Goal: Task Accomplishment & Management: Check status

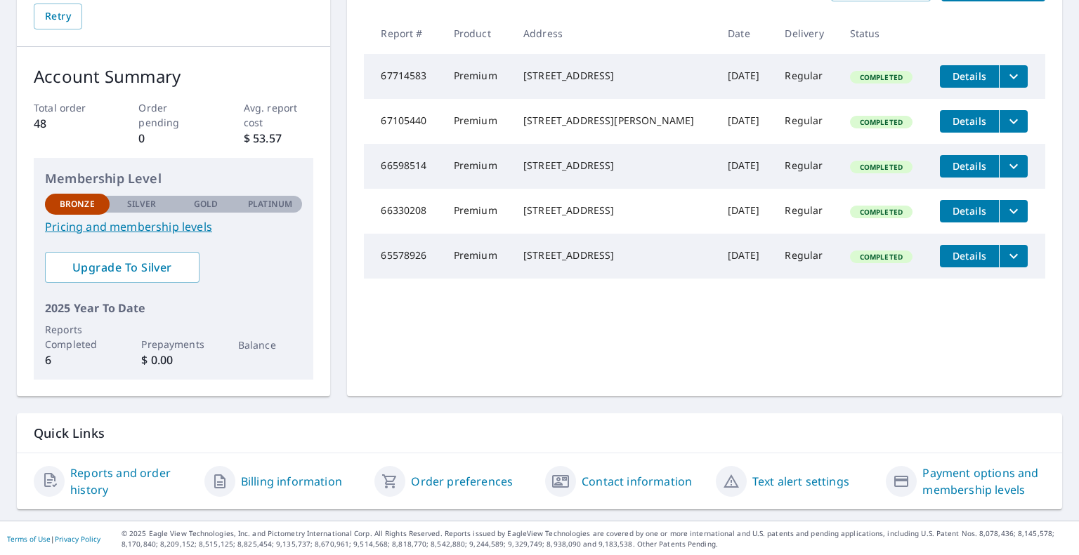
scroll to position [183, 0]
click at [288, 478] on link "Billing information" at bounding box center [291, 481] width 101 height 17
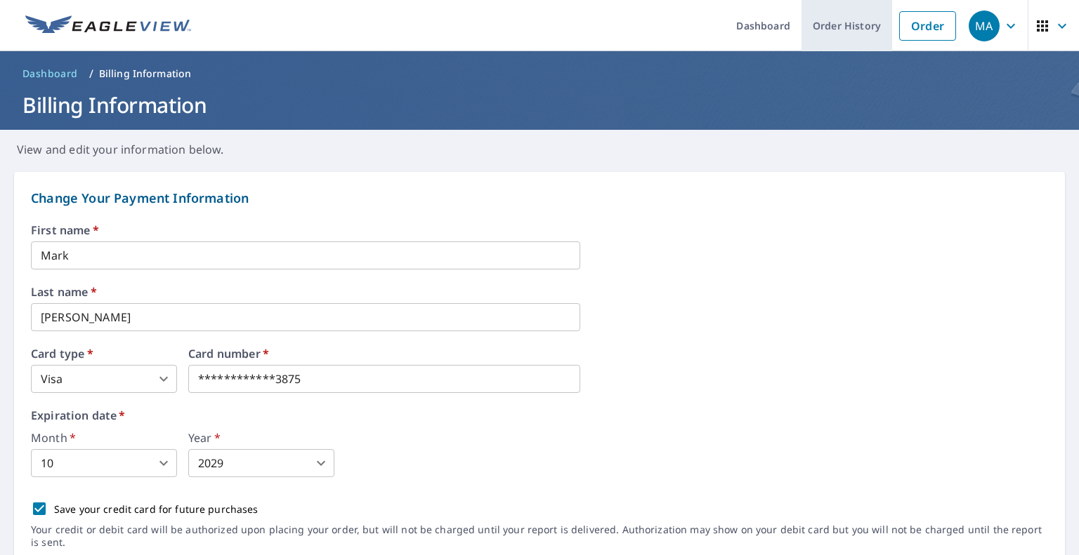
click at [830, 22] on link "Order History" at bounding box center [846, 25] width 91 height 51
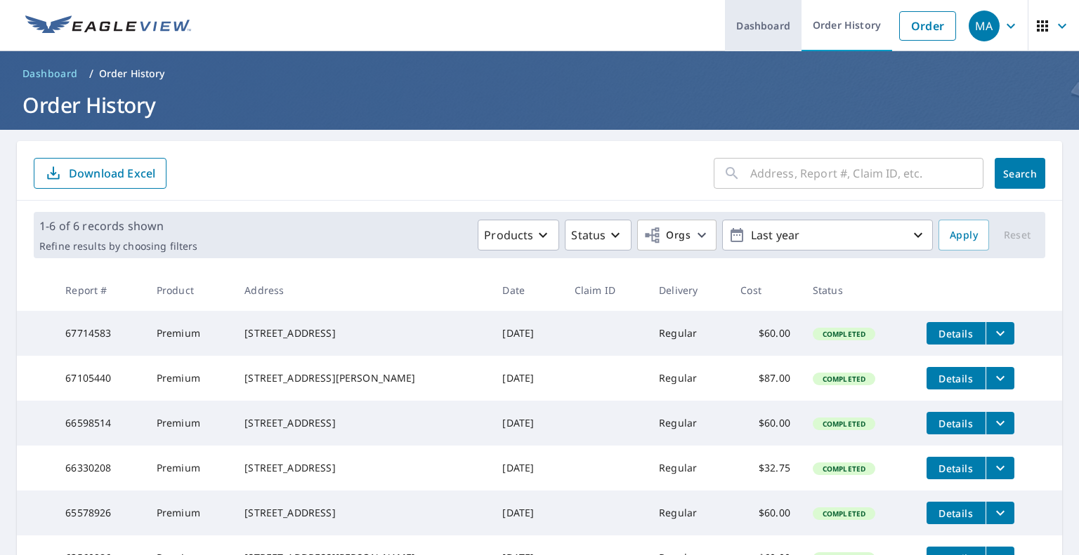
click at [745, 26] on link "Dashboard" at bounding box center [763, 25] width 77 height 51
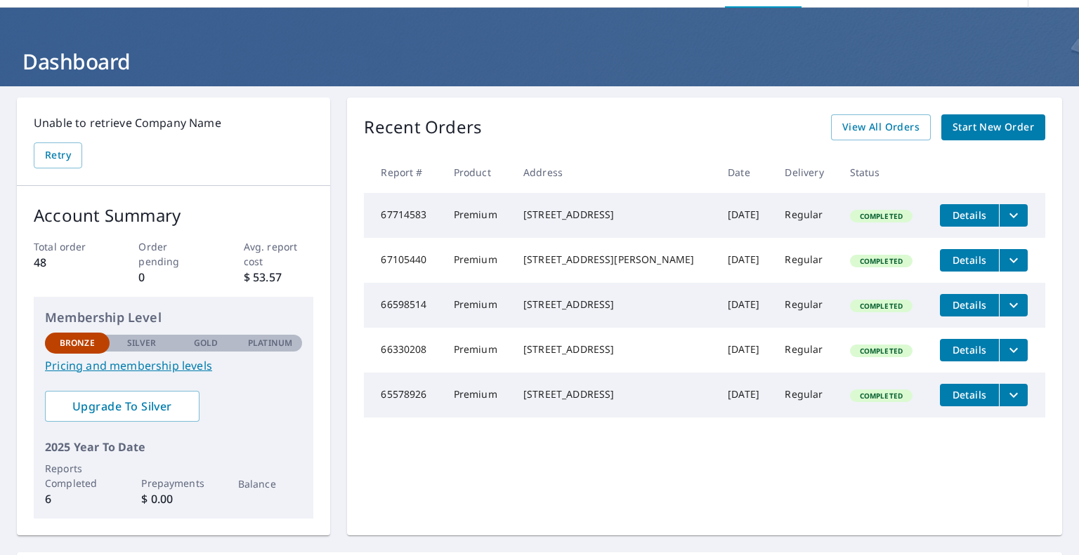
scroll to position [42, 0]
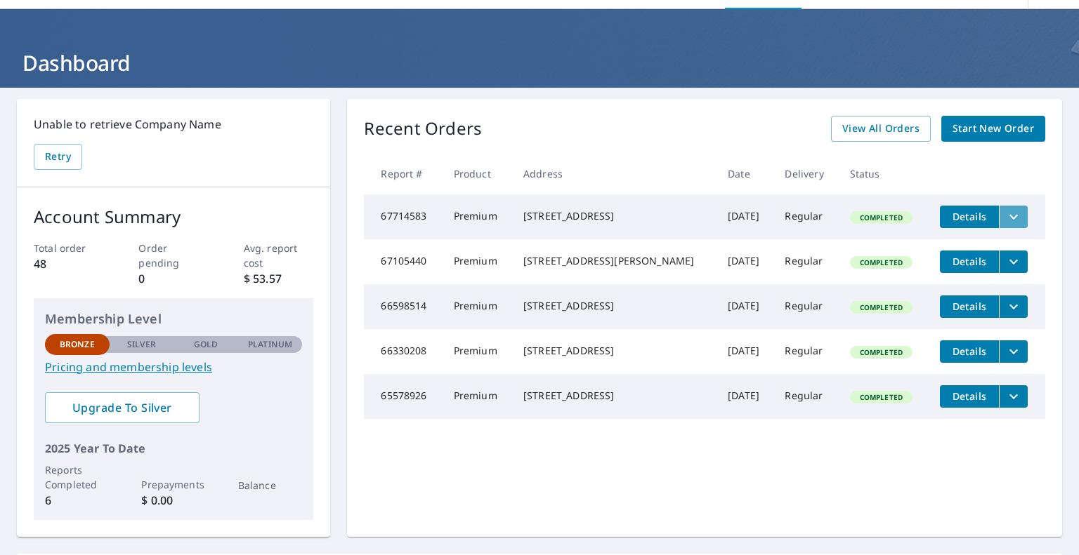
click at [1011, 211] on button "filesDropdownBtn-67714583" at bounding box center [1013, 217] width 29 height 22
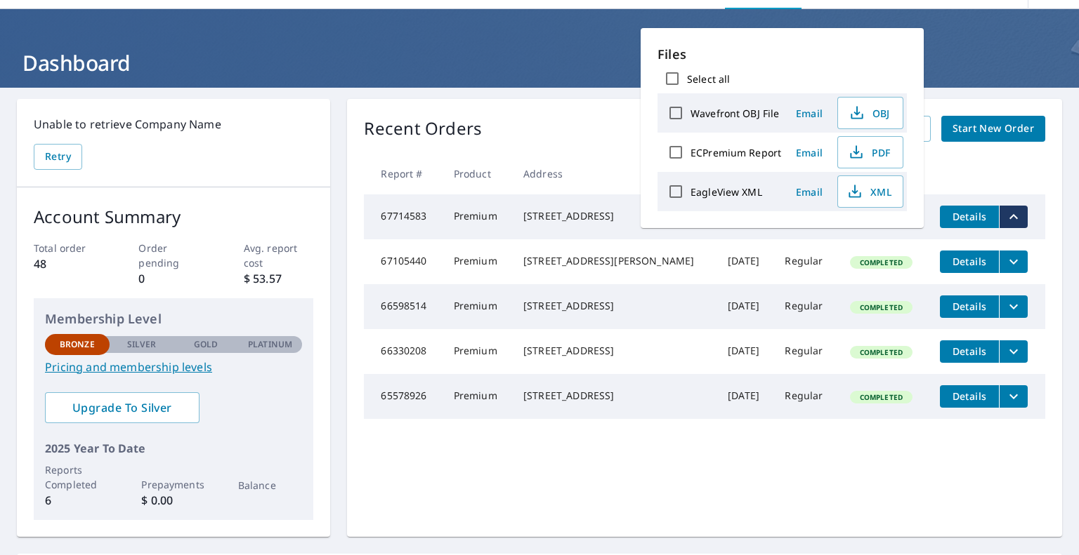
click at [864, 63] on p "Files" at bounding box center [781, 54] width 249 height 19
click at [552, 123] on div "Recent Orders View All Orders Start New Order" at bounding box center [704, 129] width 681 height 26
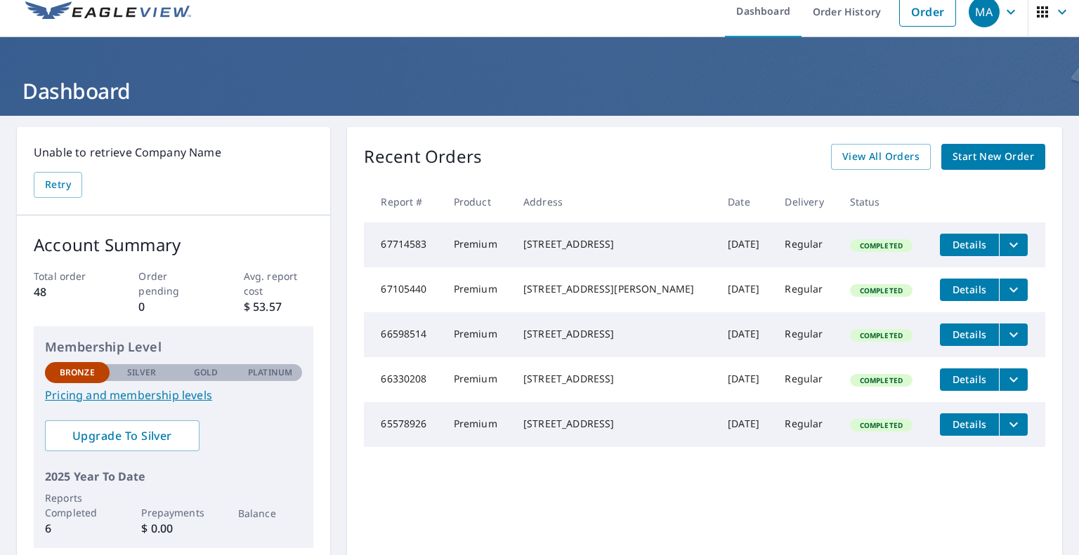
scroll to position [0, 0]
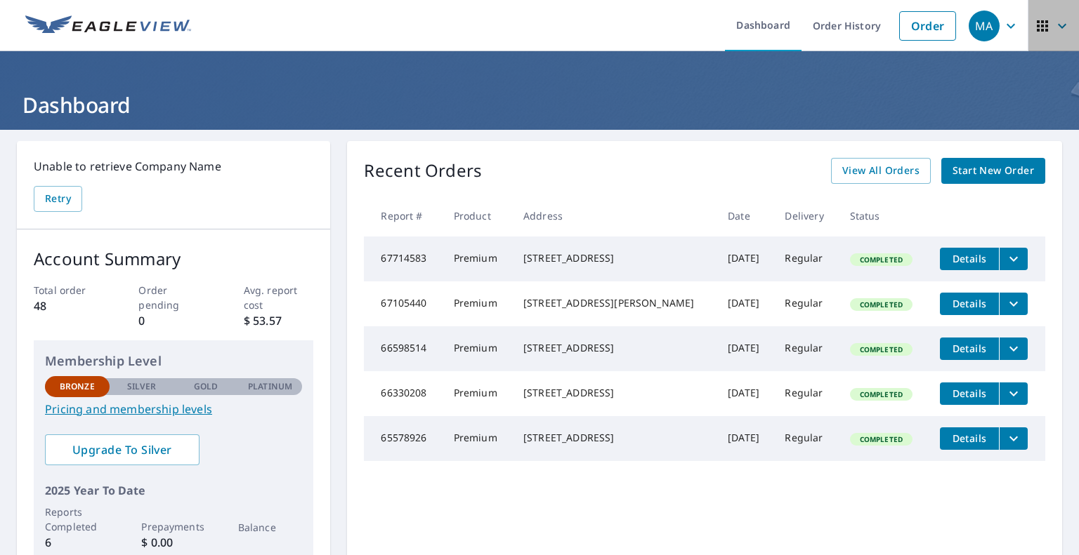
click at [1058, 25] on icon "button" at bounding box center [1062, 25] width 8 height 5
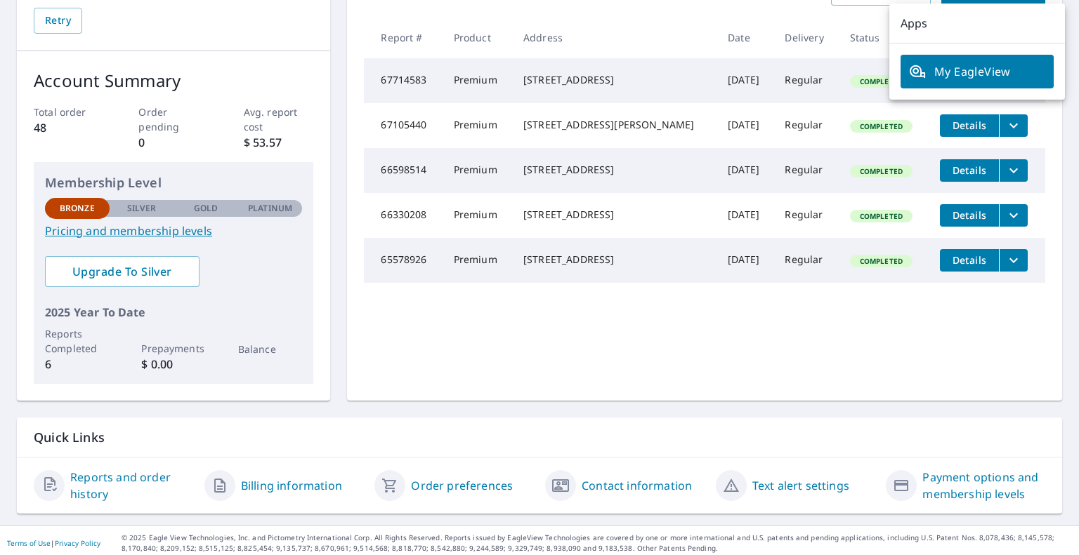
scroll to position [183, 0]
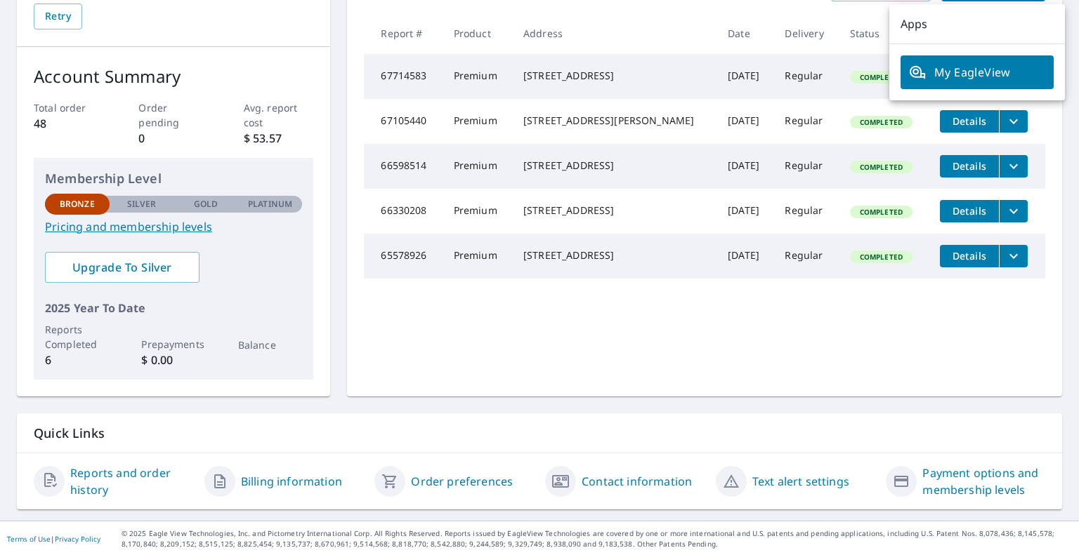
click at [115, 472] on link "Reports and order history" at bounding box center [131, 482] width 123 height 34
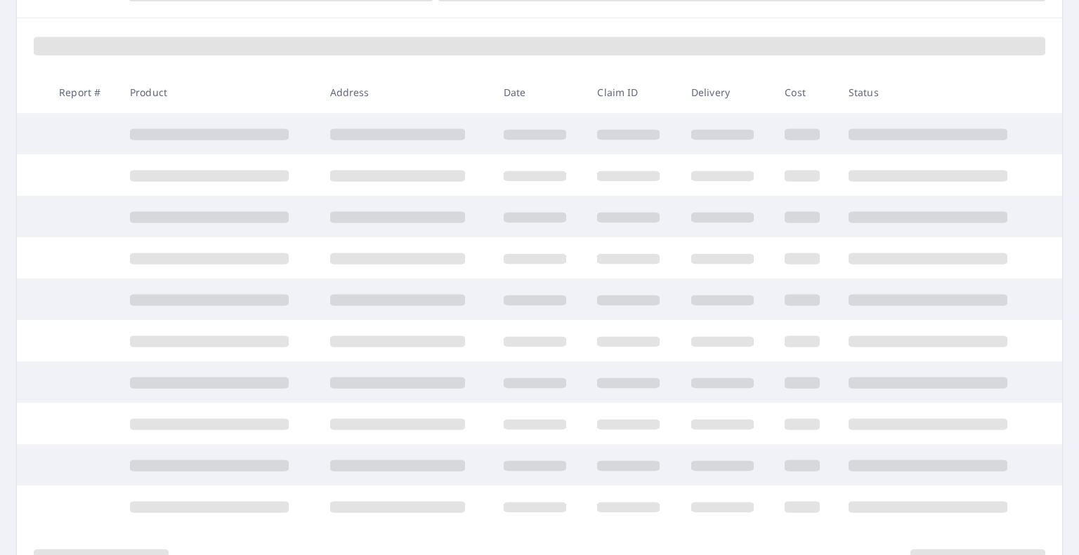
scroll to position [105, 0]
